Goal: Information Seeking & Learning: Find specific fact

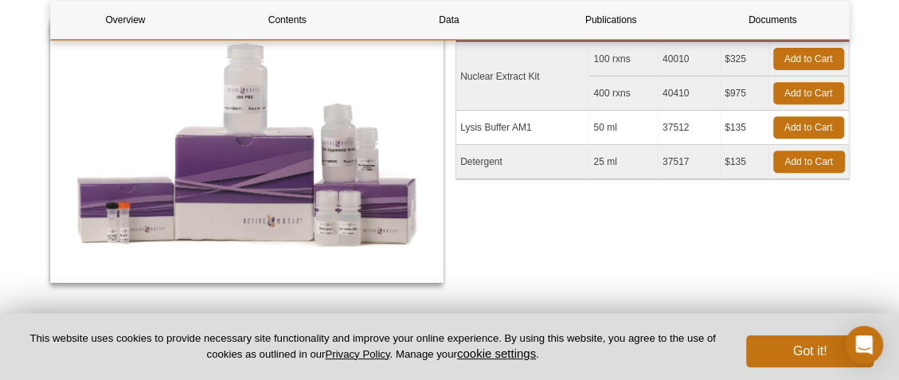
scroll to position [318, 0]
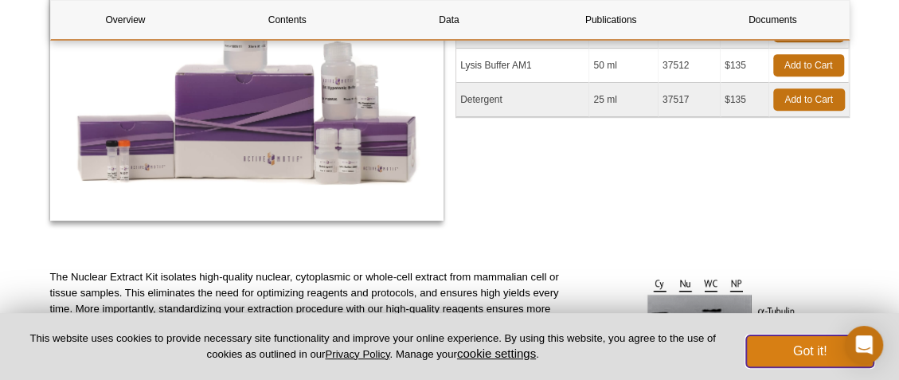
click at [795, 344] on button "Got it!" at bounding box center [809, 351] width 127 height 32
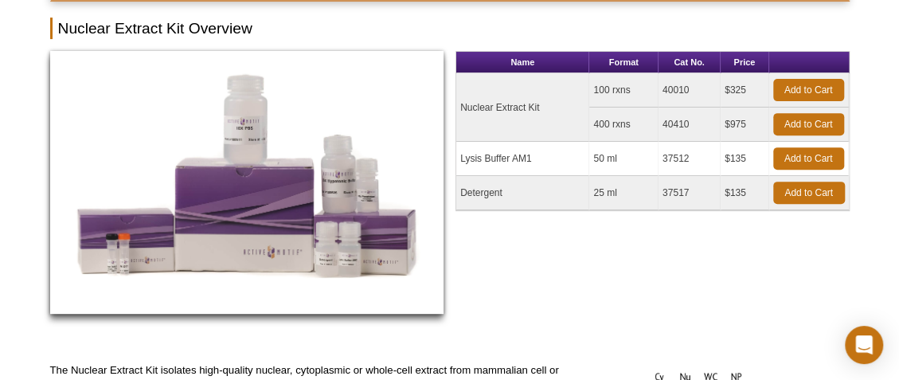
scroll to position [0, 0]
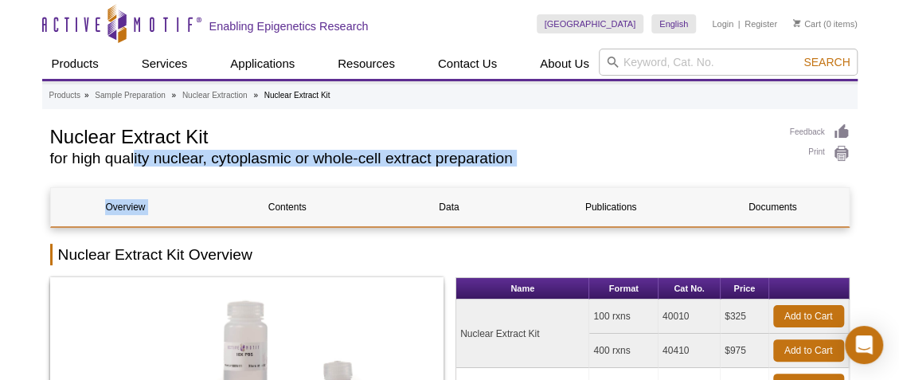
drag, startPoint x: 333, startPoint y: 182, endPoint x: 107, endPoint y: 150, distance: 227.5
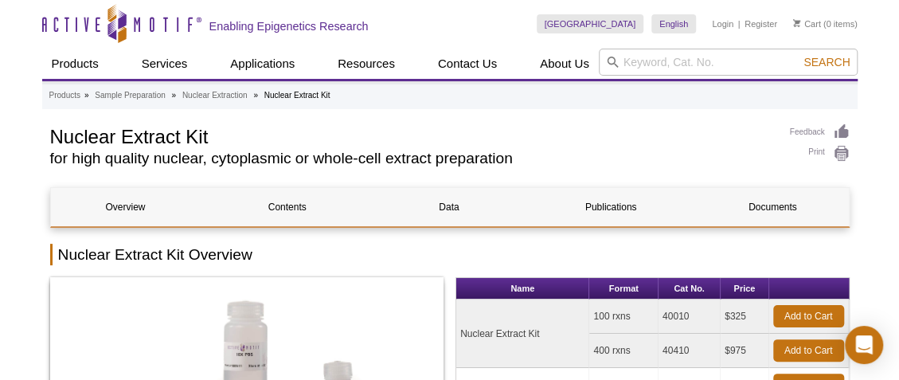
click at [55, 138] on h1 "Nuclear Extract Kit" at bounding box center [412, 135] width 724 height 24
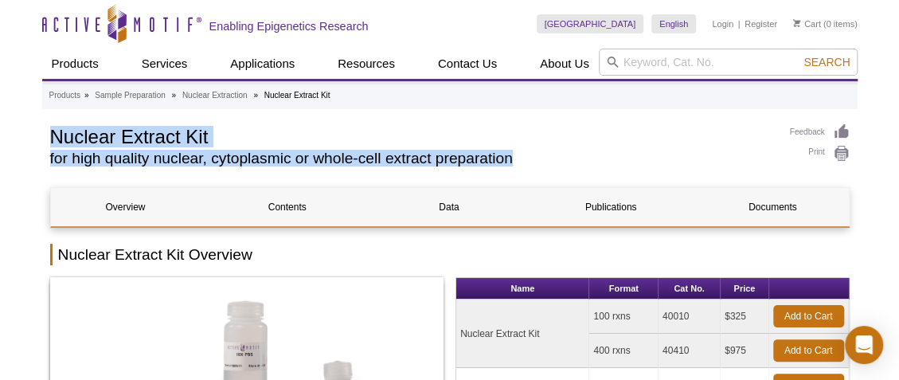
drag, startPoint x: 53, startPoint y: 139, endPoint x: 524, endPoint y: 164, distance: 471.9
click at [524, 164] on div "Nuclear Extract Kit for high quality nuclear, cytoplasmic or whole-cell extract…" at bounding box center [412, 148] width 724 height 50
copy div "Nuclear Extract Kit for high quality nuclear, cytoplasmic or whole-cell extract…"
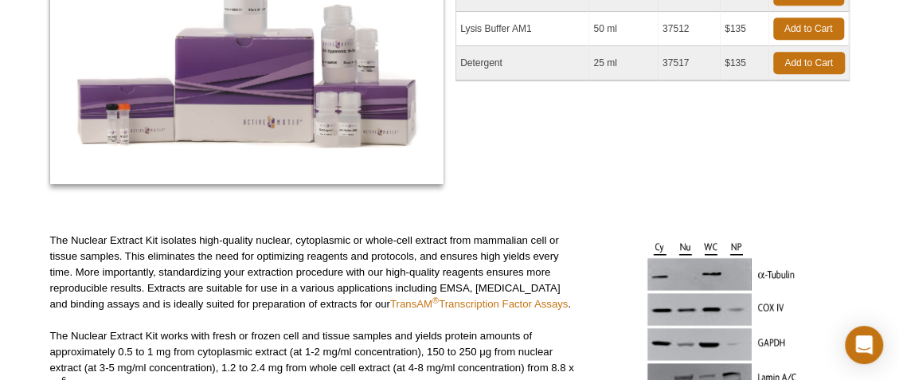
scroll to position [159, 0]
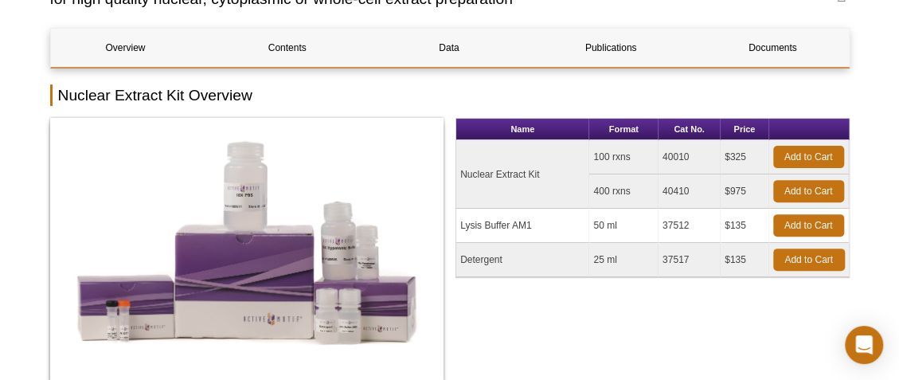
drag, startPoint x: 662, startPoint y: 154, endPoint x: 700, endPoint y: 154, distance: 38.2
click at [700, 154] on td "40010" at bounding box center [689, 157] width 62 height 34
copy td "40010"
